Goal: Communication & Community: Answer question/provide support

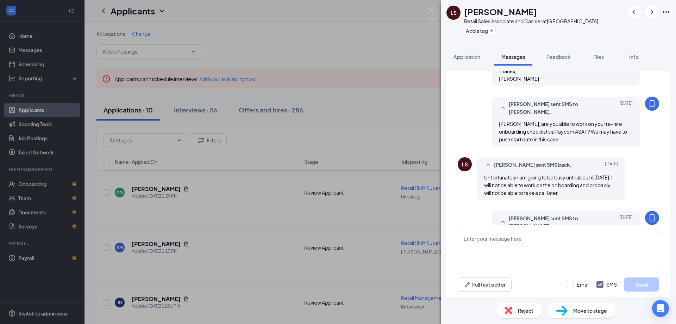
scroll to position [204, 0]
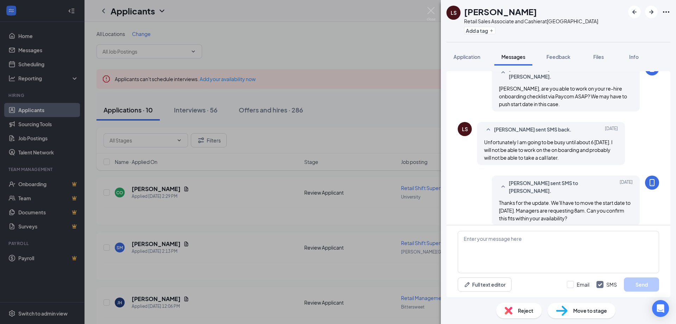
click at [534, 229] on div "Full text editor Email SMS Send" at bounding box center [559, 261] width 224 height 72
click at [548, 244] on textarea at bounding box center [559, 252] width 202 height 42
type textarea "F"
type textarea "Hey [PERSON_NAME], following up with this. Thanks, [PERSON_NAME]"
click at [628, 278] on button "Send" at bounding box center [641, 284] width 35 height 14
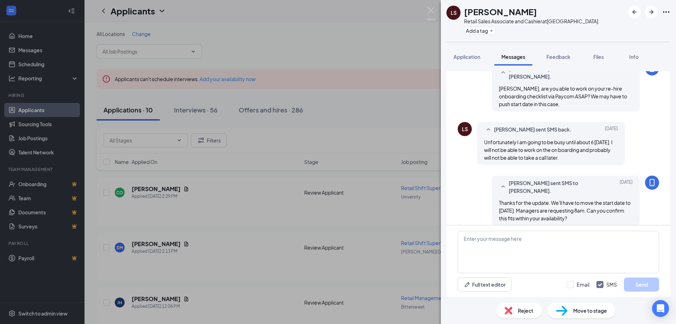
scroll to position [265, 0]
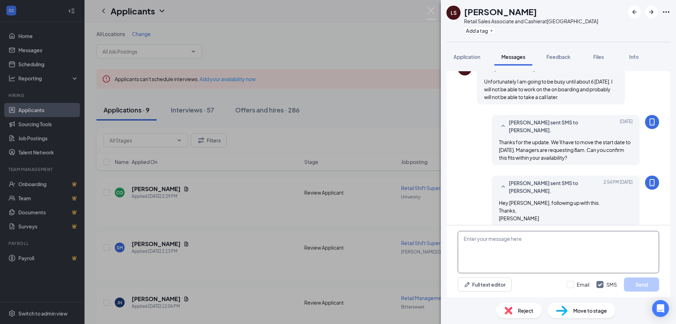
click at [528, 245] on textarea at bounding box center [559, 252] width 202 height 42
click at [430, 14] on img at bounding box center [431, 14] width 9 height 14
